Goal: Task Accomplishment & Management: Manage account settings

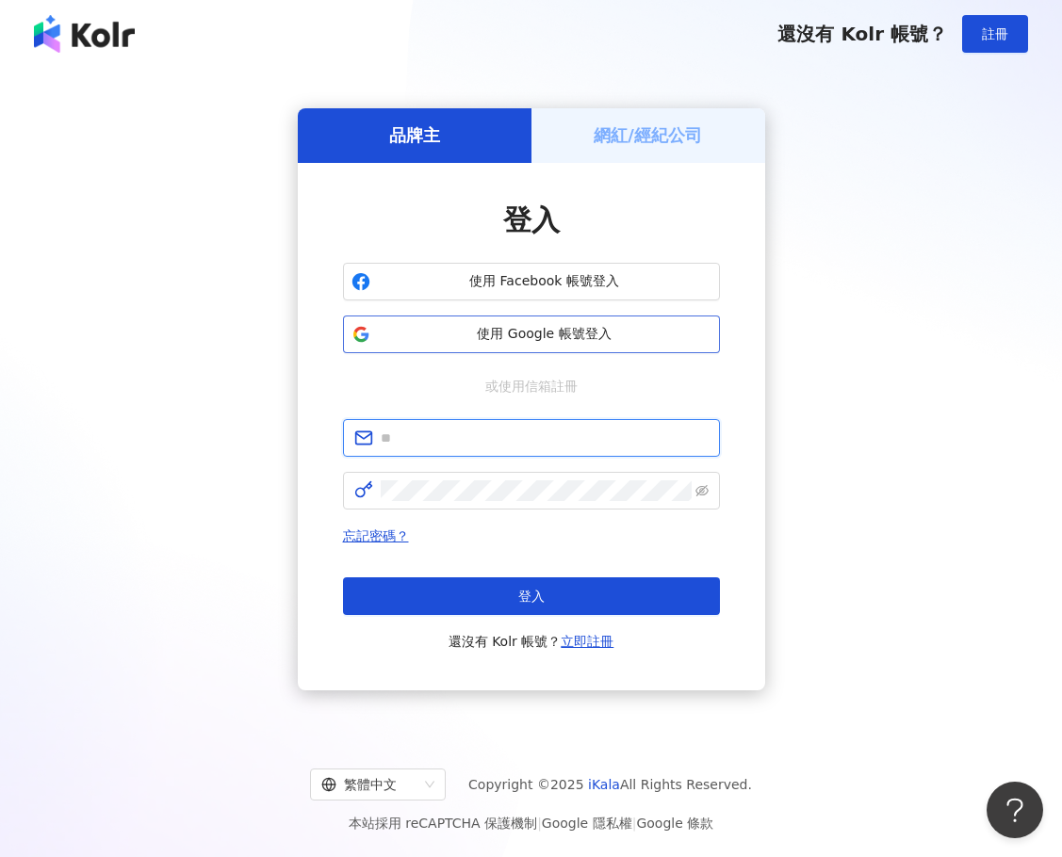
type input "**********"
click at [527, 329] on span "使用 Google 帳號登入" at bounding box center [544, 334] width 333 height 19
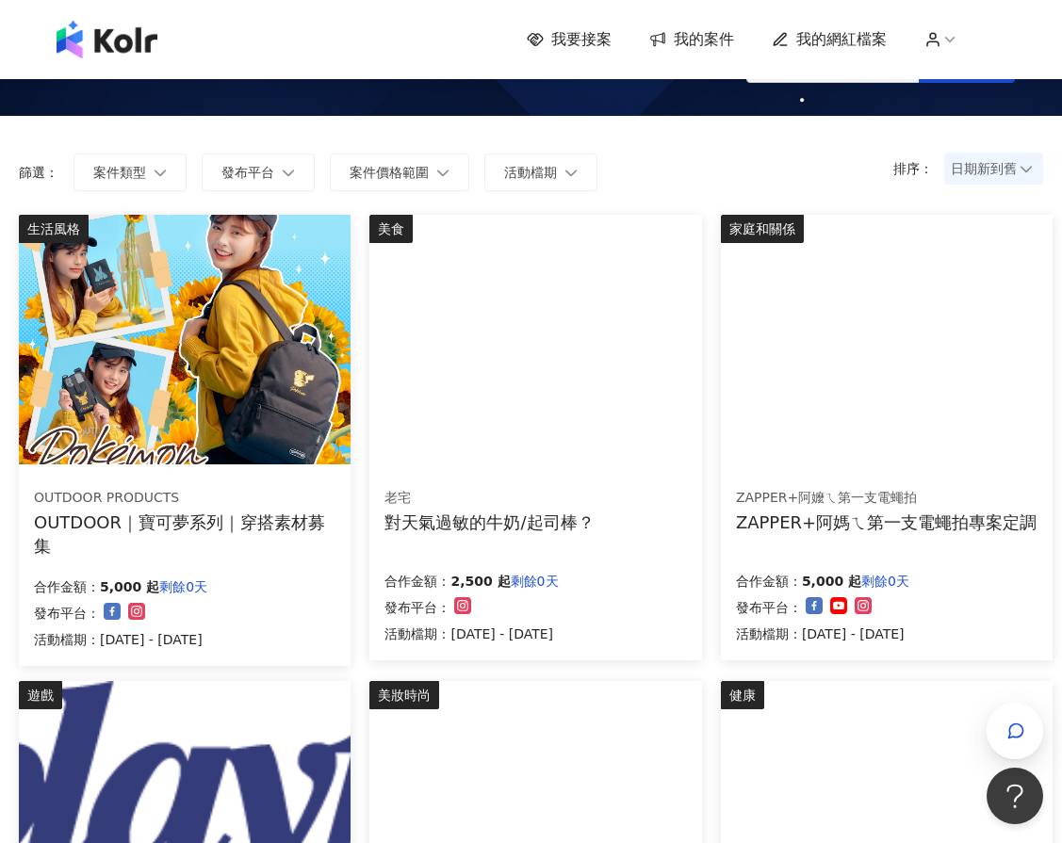
scroll to position [53, 0]
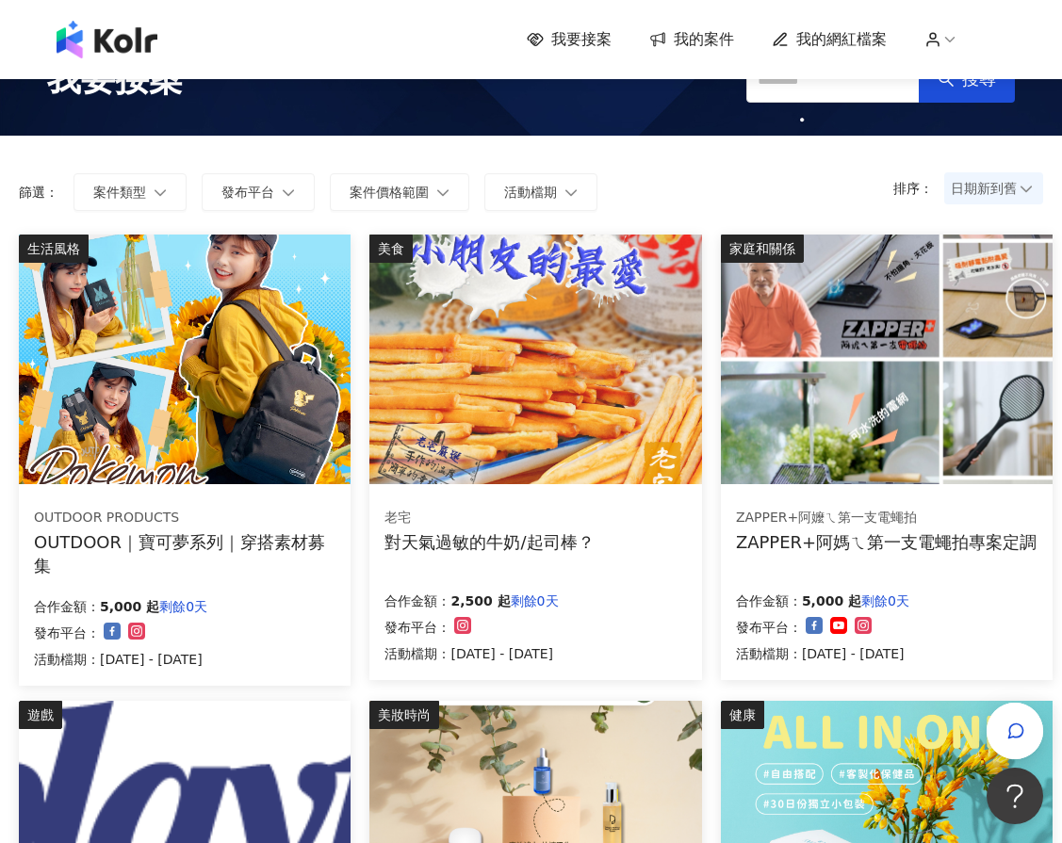
drag, startPoint x: 856, startPoint y: 44, endPoint x: 837, endPoint y: 45, distance: 18.9
click at [856, 44] on span "我的網紅檔案" at bounding box center [841, 39] width 90 height 21
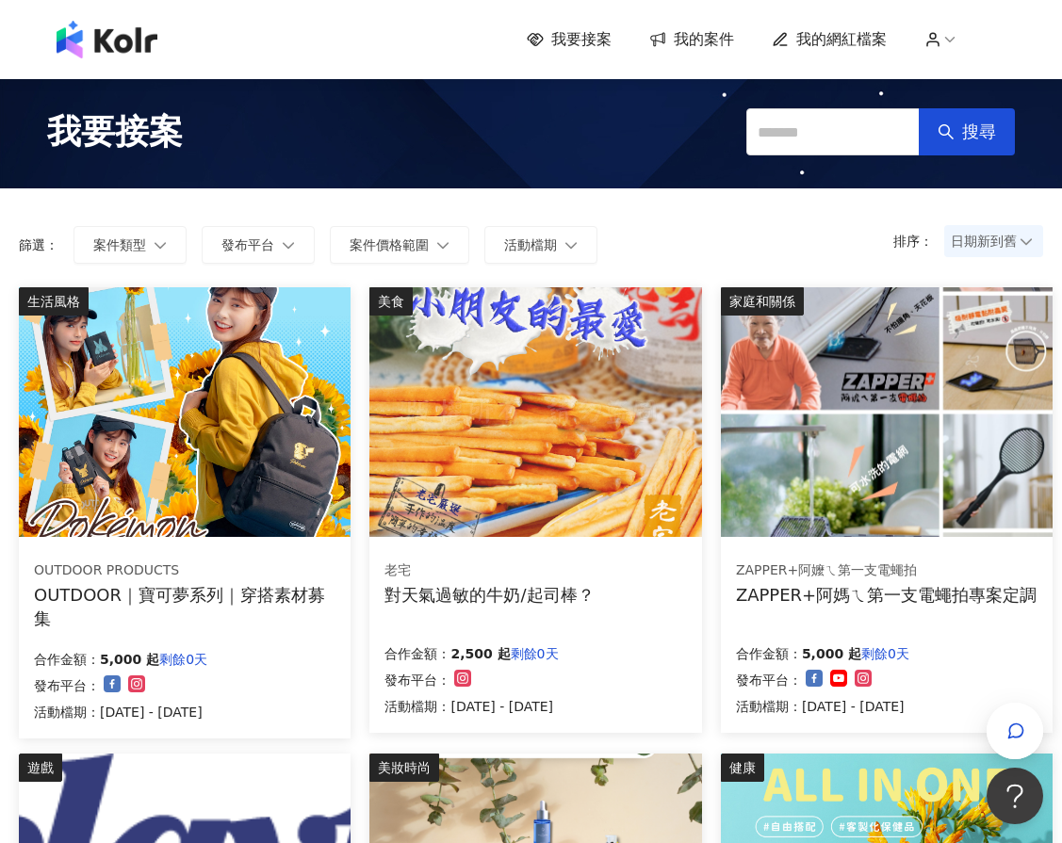
click at [726, 29] on span "我的案件" at bounding box center [704, 39] width 60 height 21
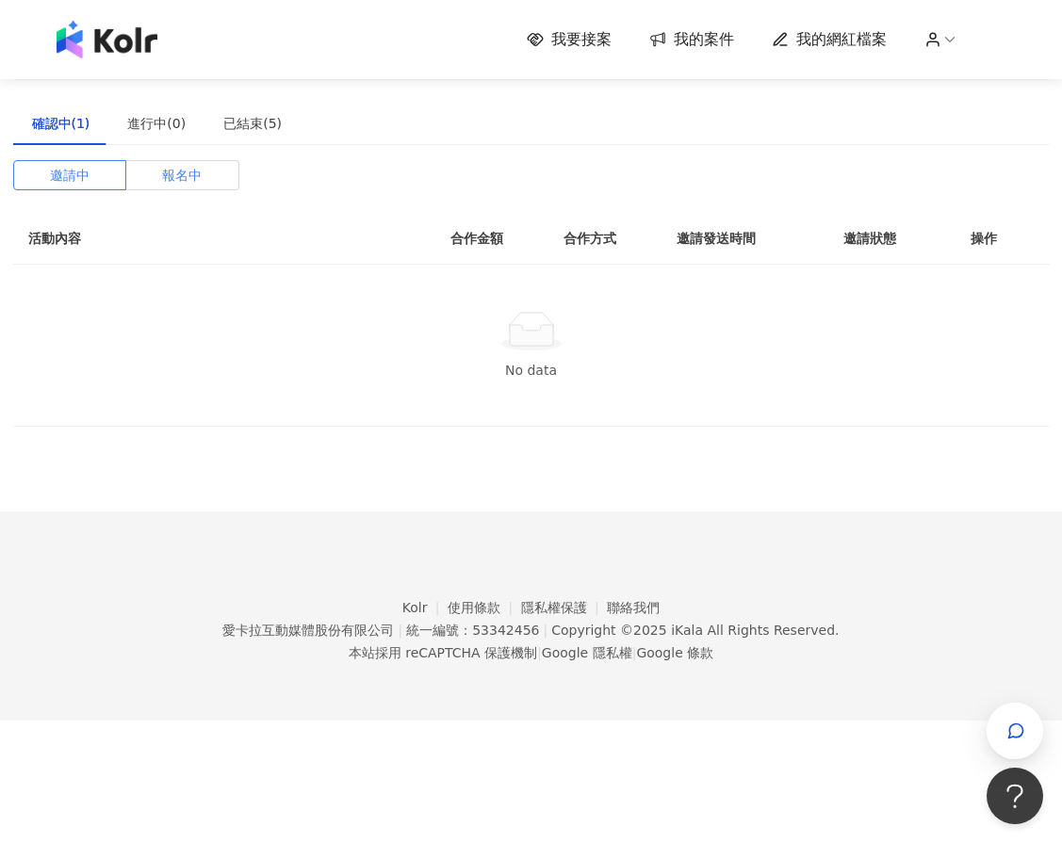
click at [164, 174] on label "報名中" at bounding box center [182, 175] width 113 height 30
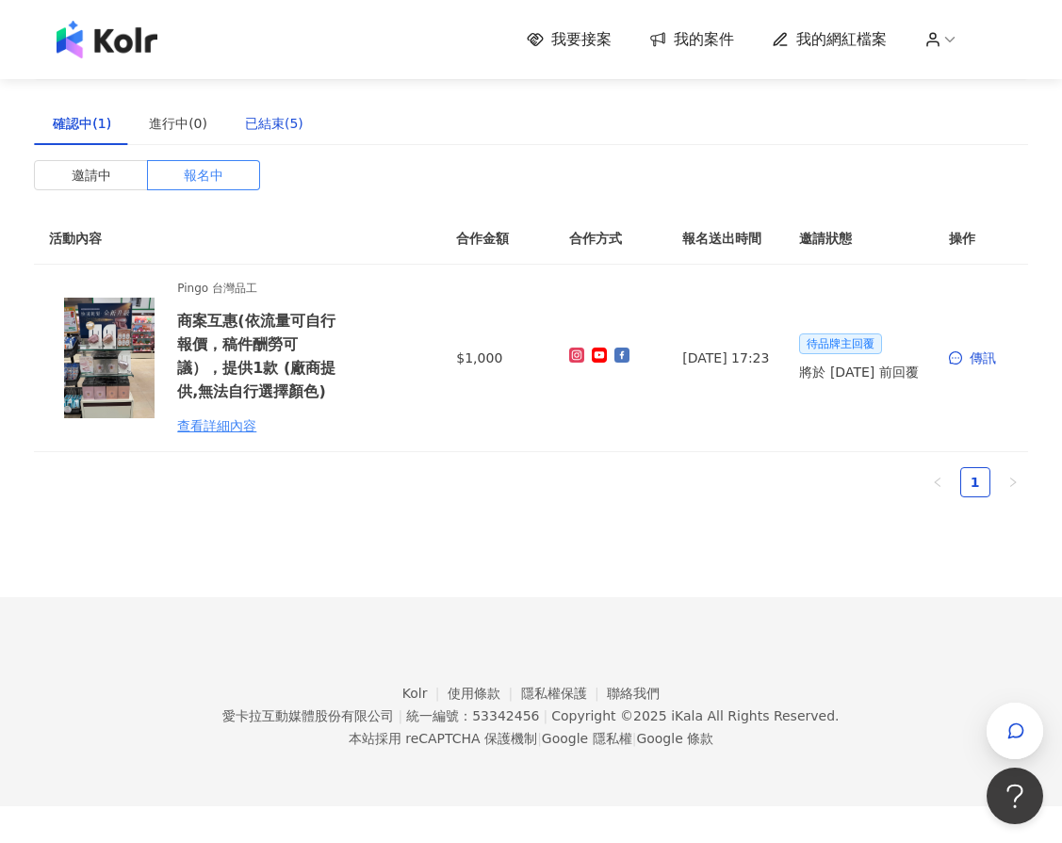
click at [259, 117] on div "已結束(5)" at bounding box center [274, 123] width 58 height 21
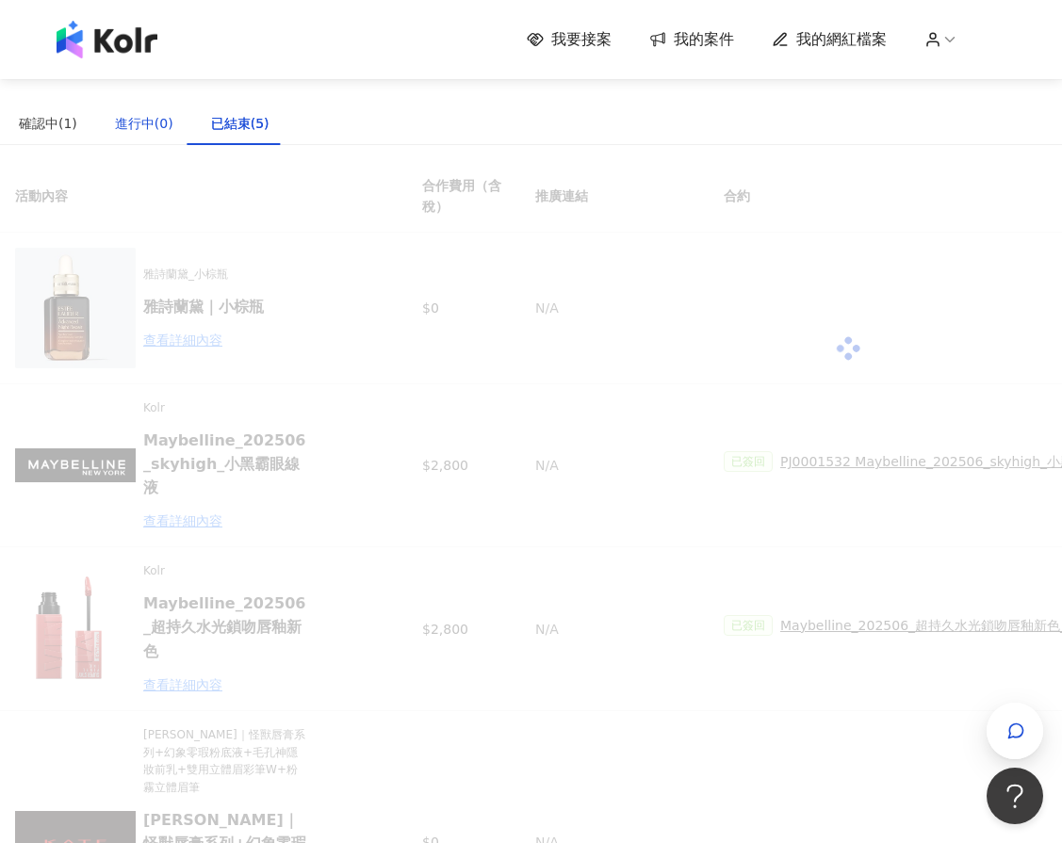
click at [142, 122] on div "進行中(0)" at bounding box center [144, 123] width 58 height 21
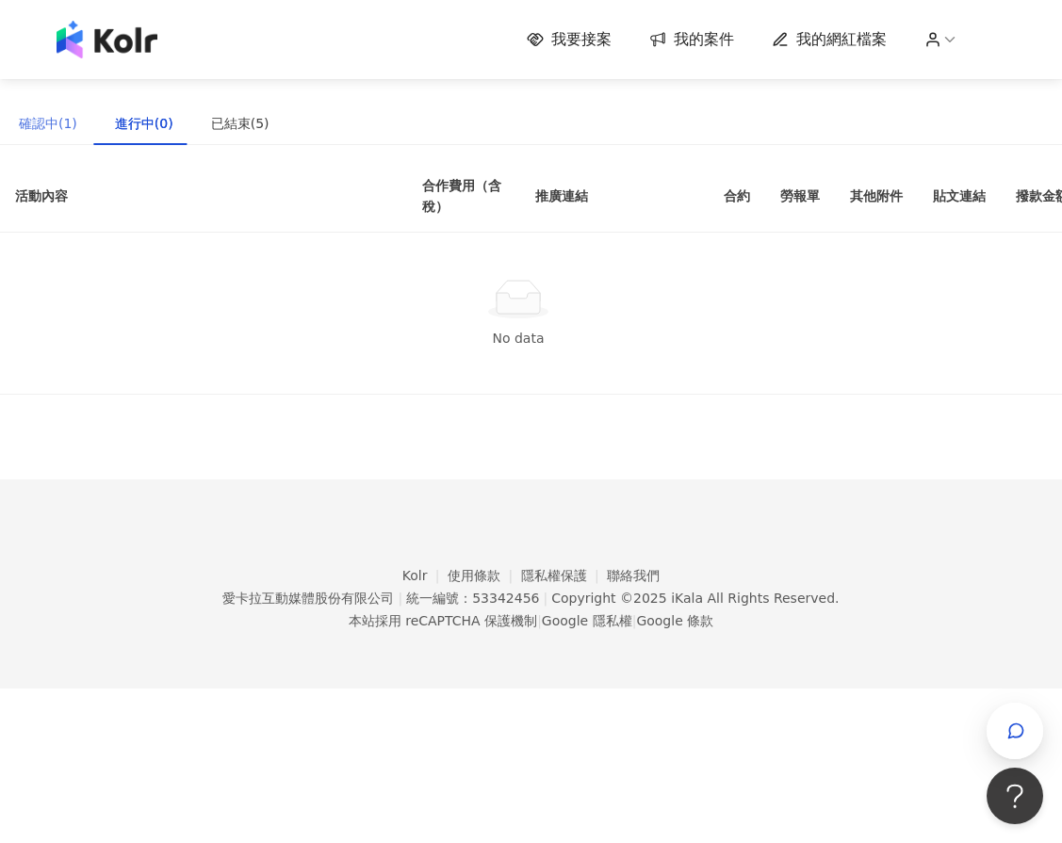
click at [74, 137] on div "確認中(1)" at bounding box center [48, 123] width 96 height 43
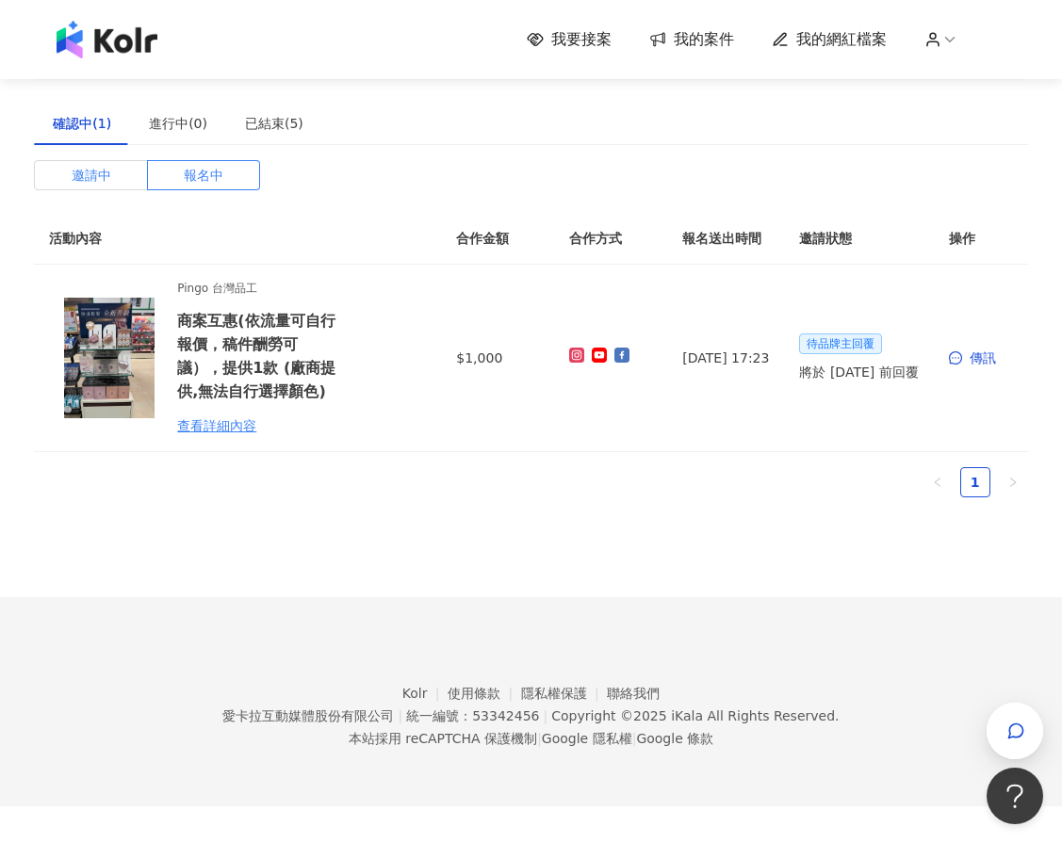
click at [72, 167] on span "邀請中" at bounding box center [92, 175] width 40 height 28
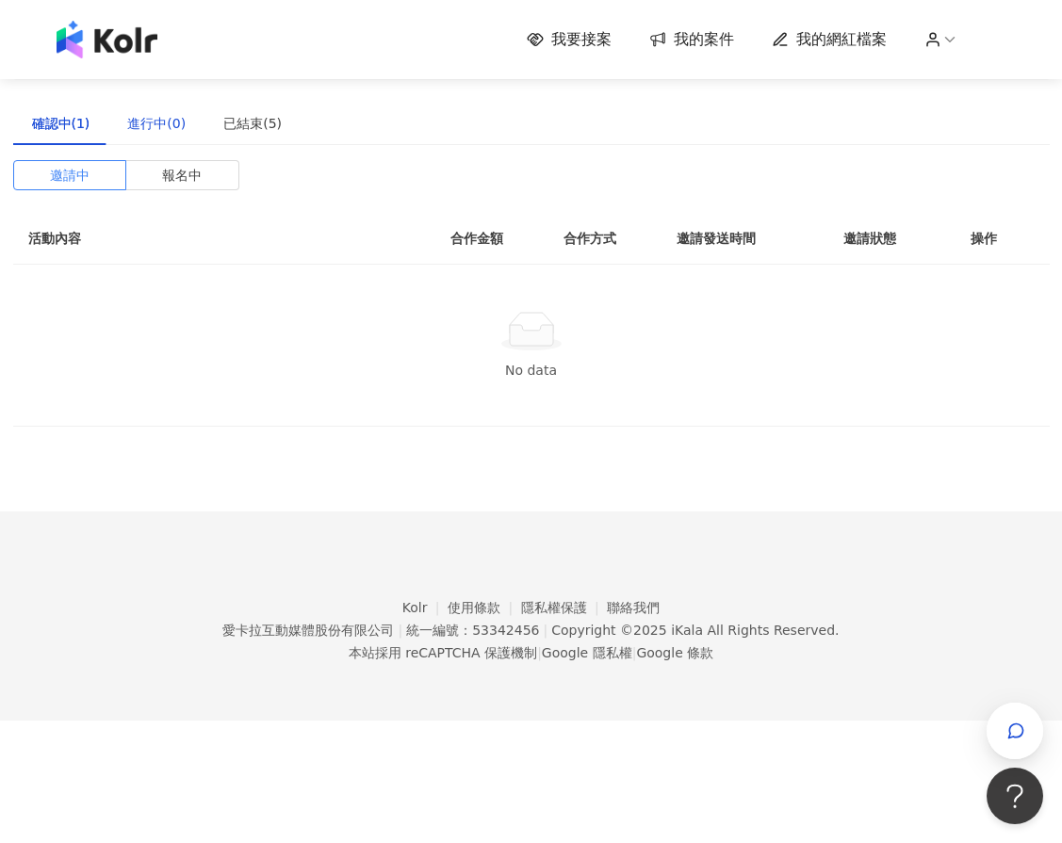
drag, startPoint x: 132, startPoint y: 122, endPoint x: 142, endPoint y: 119, distance: 11.0
click at [133, 122] on div "進行中(0)" at bounding box center [156, 123] width 58 height 21
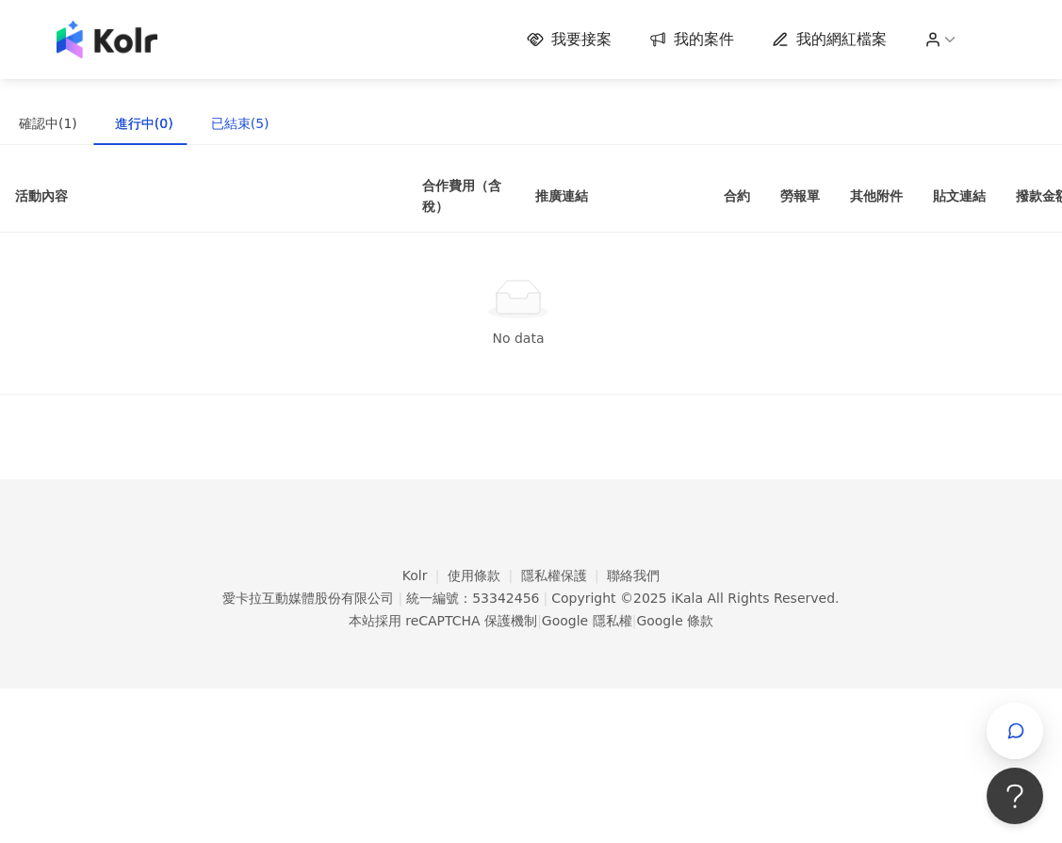
click at [227, 122] on div "已結束(5)" at bounding box center [240, 123] width 58 height 21
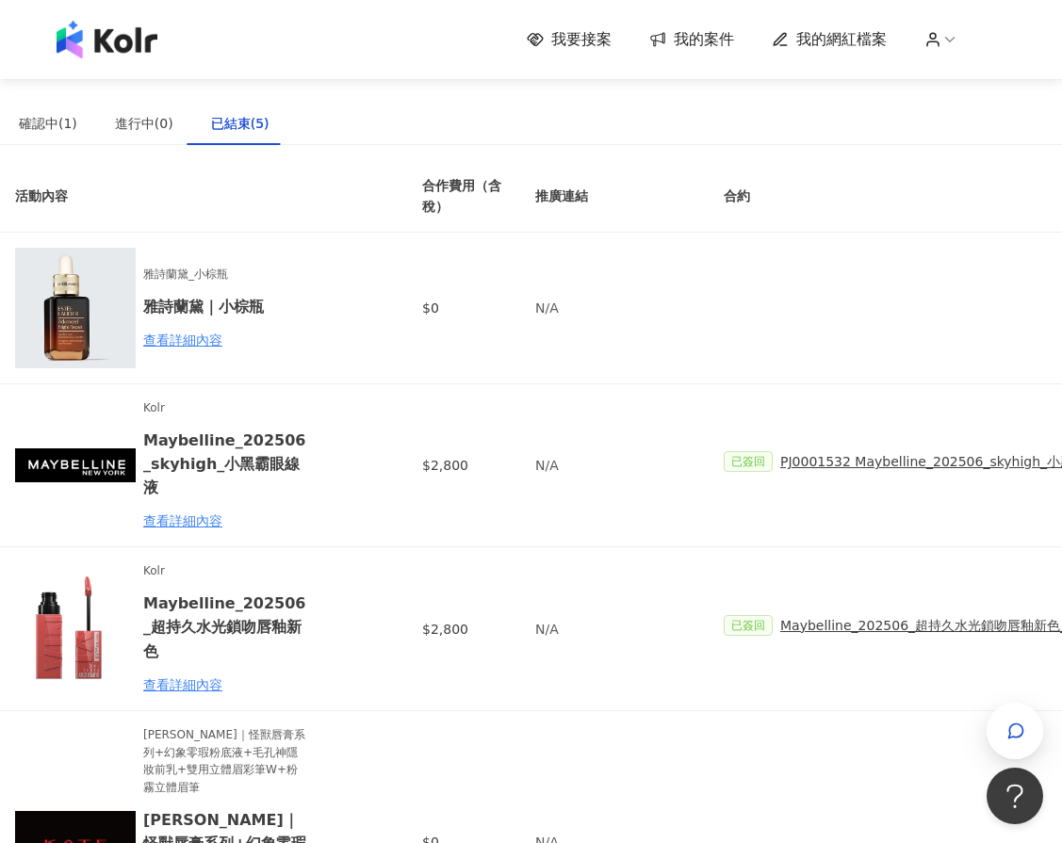
click at [41, 57] on div "我要接案 我的案件 我的網紅檔案" at bounding box center [531, 39] width 1062 height 79
click at [588, 31] on span "我要接案" at bounding box center [581, 39] width 60 height 21
